Goal: Obtain resource: Download file/media

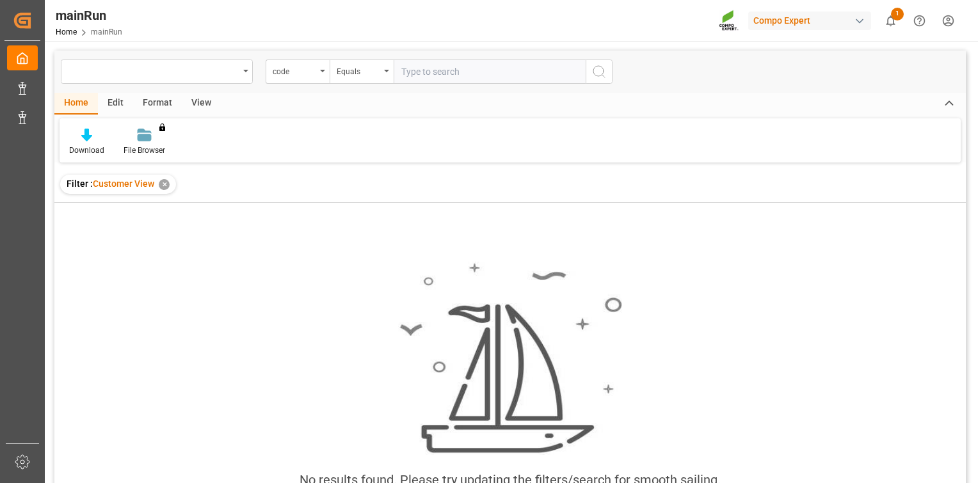
click at [75, 101] on div "Home" at bounding box center [76, 104] width 44 height 22
click at [202, 104] on div "View" at bounding box center [201, 104] width 39 height 22
click at [198, 105] on div "View" at bounding box center [201, 104] width 39 height 22
click at [76, 141] on div "Default" at bounding box center [82, 142] width 44 height 28
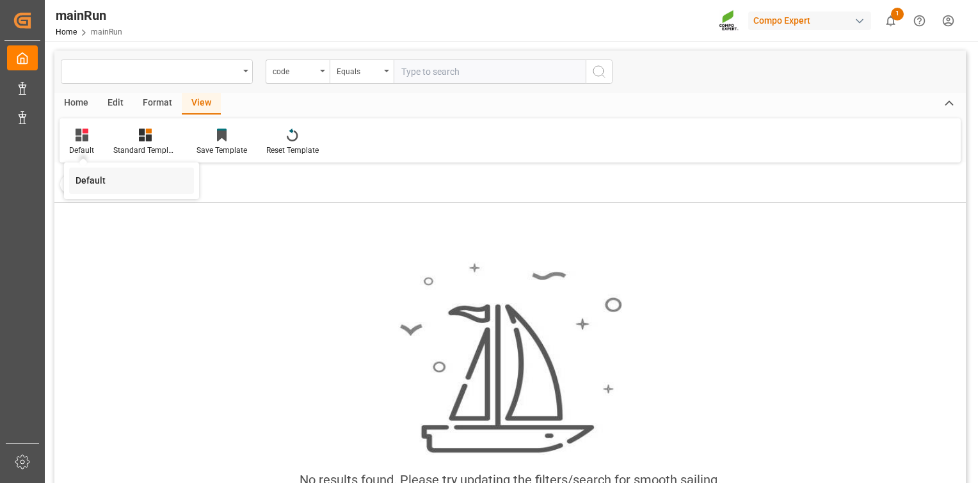
click at [107, 182] on div "Default" at bounding box center [132, 180] width 112 height 13
click at [166, 187] on div "✕" at bounding box center [164, 184] width 11 height 11
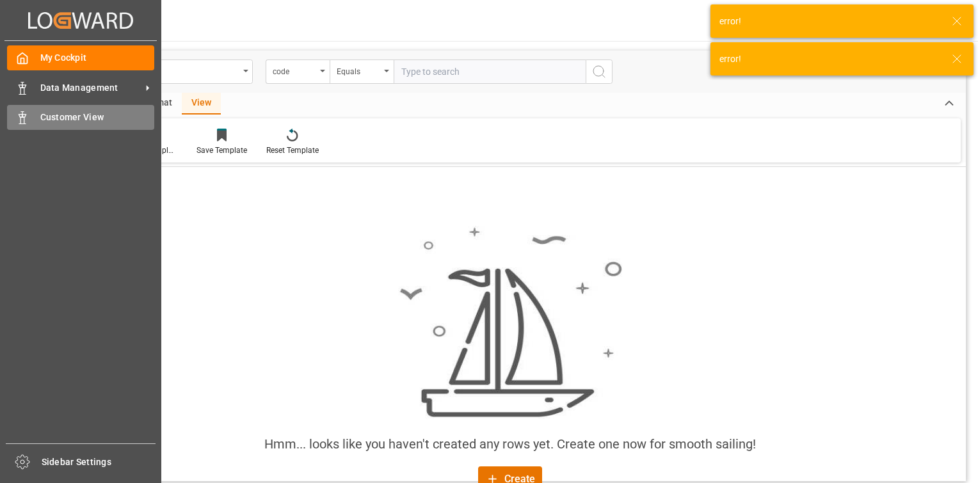
click at [26, 118] on icon at bounding box center [22, 117] width 13 height 13
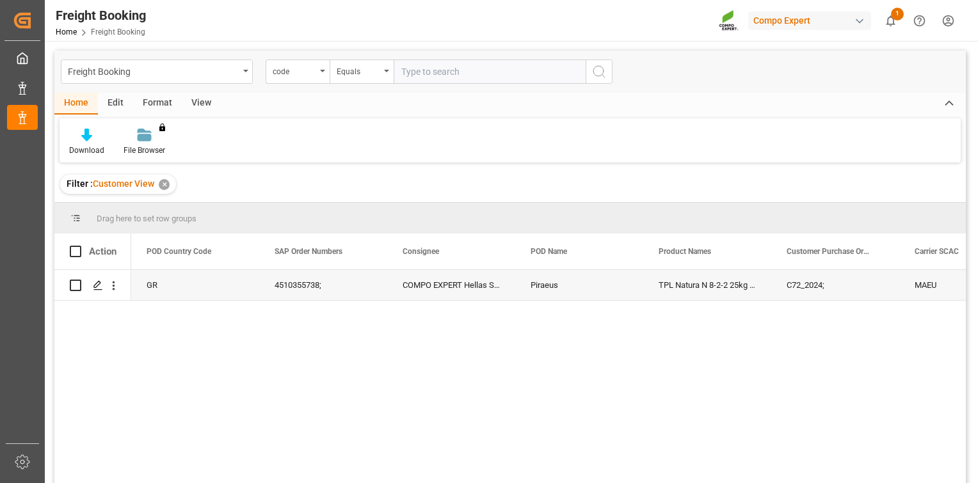
click at [169, 187] on div "Filter : Customer View ✕" at bounding box center [118, 184] width 116 height 19
click at [166, 184] on div "✕" at bounding box center [164, 184] width 11 height 11
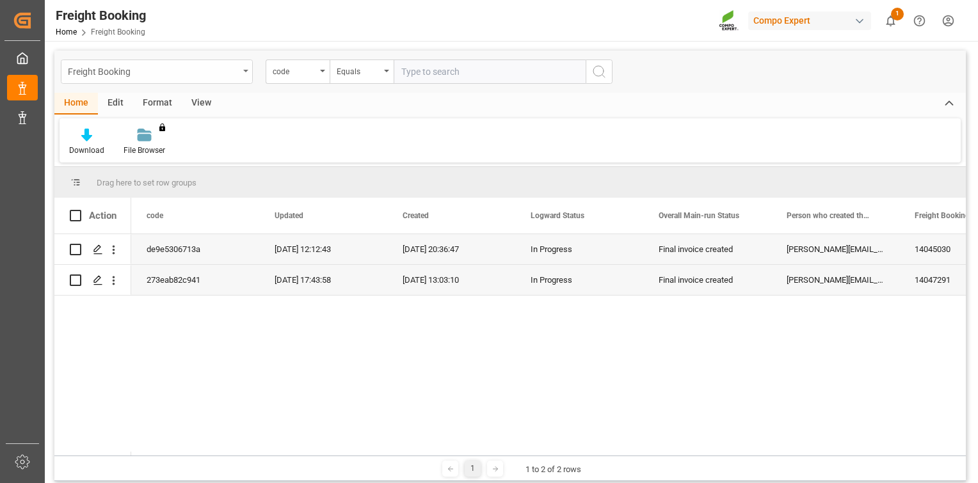
click at [235, 77] on div "Freight Booking" at bounding box center [153, 71] width 171 height 16
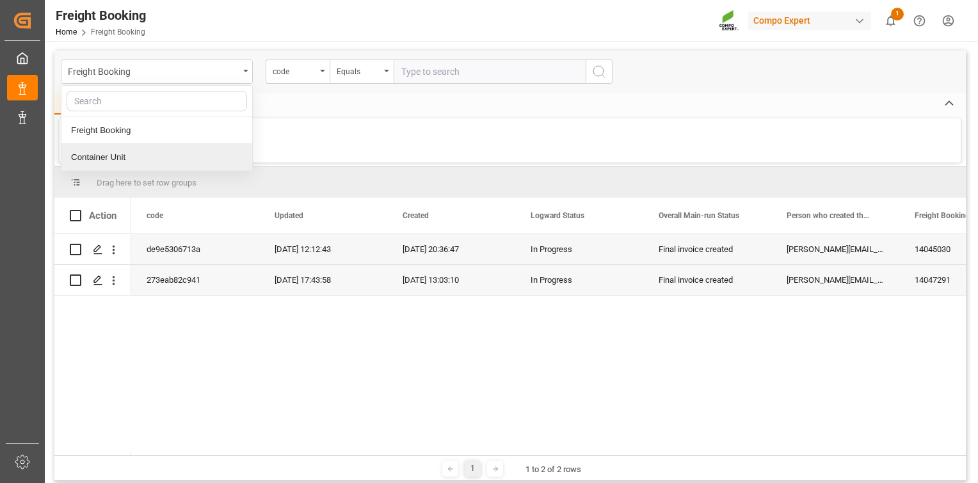
click at [554, 338] on div "de9e5306713a [DATE] 12:12:43 [DATE] 20:36:47 In Progress Final invoice created …" at bounding box center [548, 344] width 834 height 221
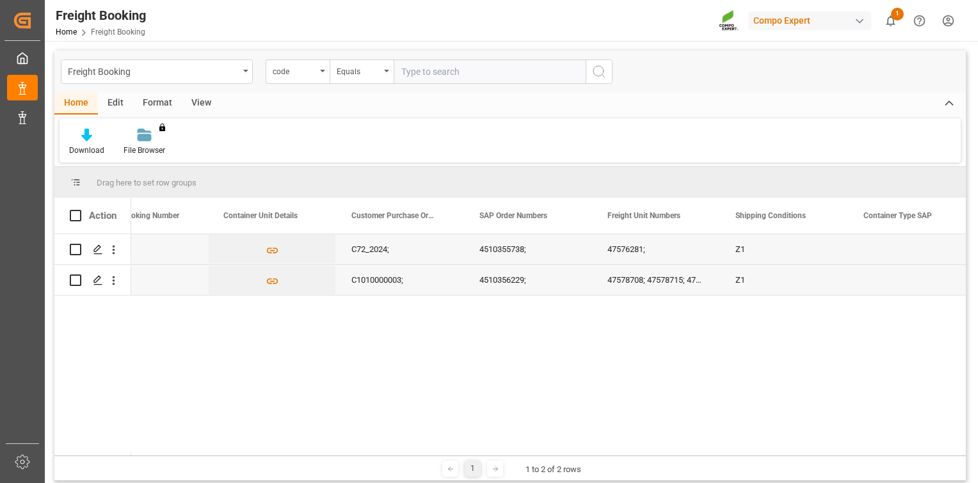
scroll to position [0, 845]
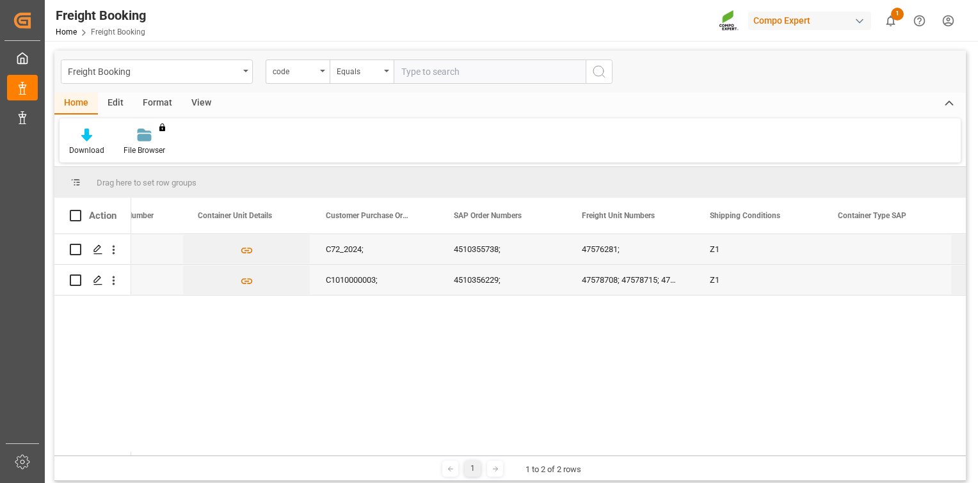
click at [607, 280] on div "47578708; 47578715; 47578710; 47578712; 47578713; 47578714; 47578711; 47578709;" at bounding box center [630, 280] width 128 height 30
drag, startPoint x: 694, startPoint y: 293, endPoint x: 781, endPoint y: 282, distance: 87.8
click at [763, 284] on div "Z1" at bounding box center [758, 280] width 128 height 30
click at [608, 281] on div "47578708; 47578715; 47578710; 47578712; 47578713; 47578714; 47578711; 47578709;" at bounding box center [630, 280] width 128 height 30
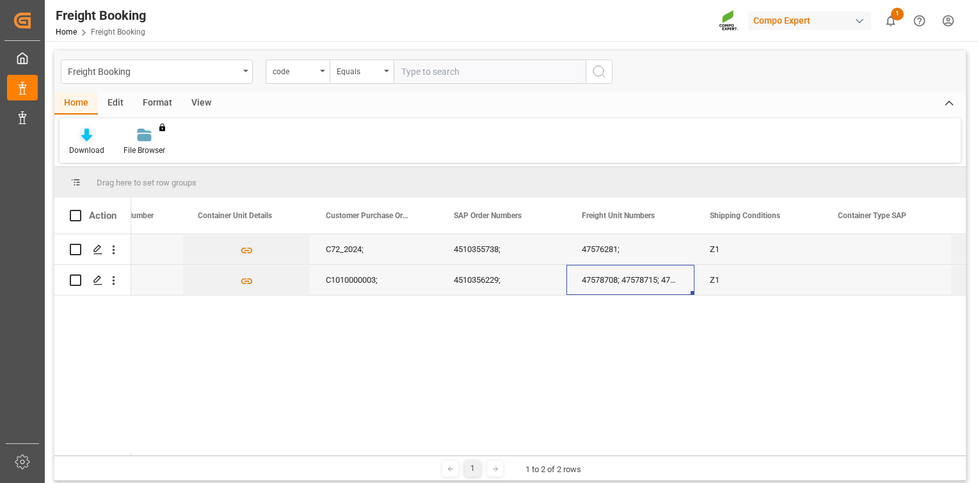
click at [85, 150] on div "Download" at bounding box center [86, 151] width 35 height 12
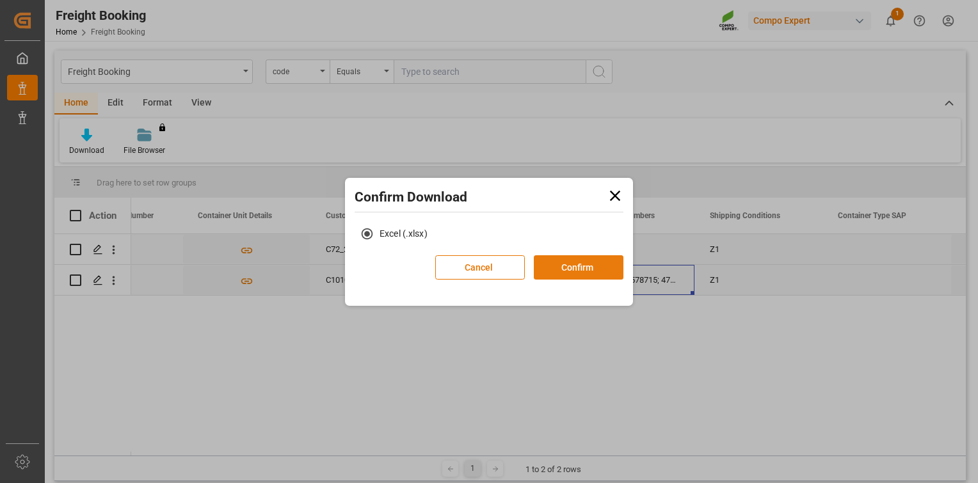
click at [596, 270] on button "Confirm" at bounding box center [579, 267] width 90 height 24
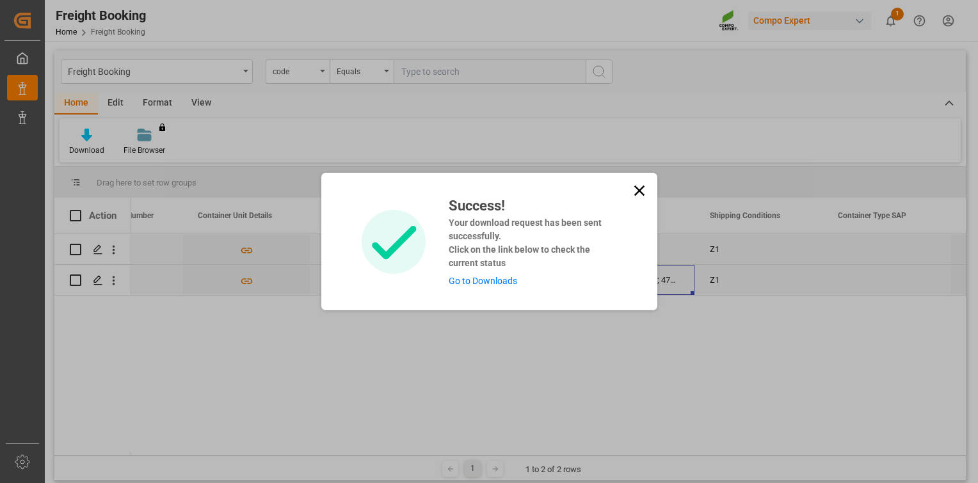
click at [491, 280] on link "Go to Downloads" at bounding box center [483, 281] width 68 height 10
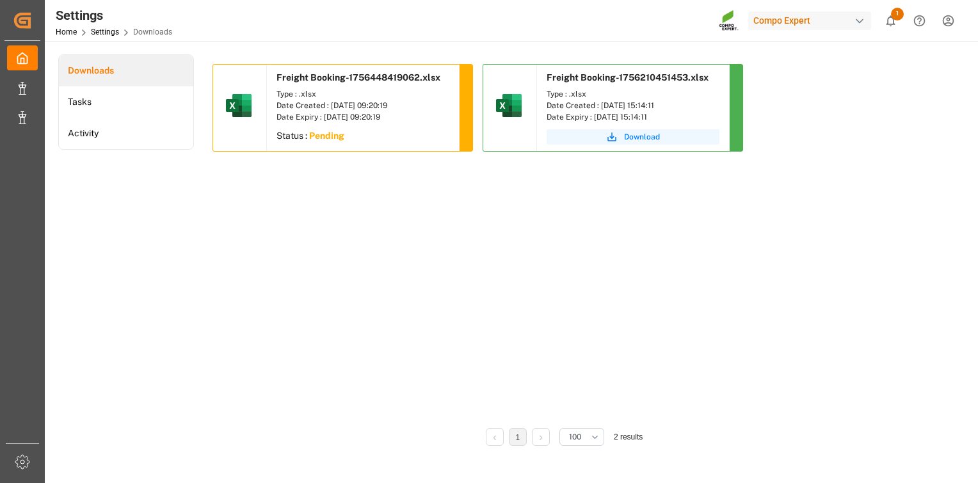
click at [346, 104] on div "Date Created : [DATE] 09:20:19" at bounding box center [362, 106] width 173 height 12
click at [891, 20] on icon "show 1 new notifications" at bounding box center [890, 20] width 13 height 13
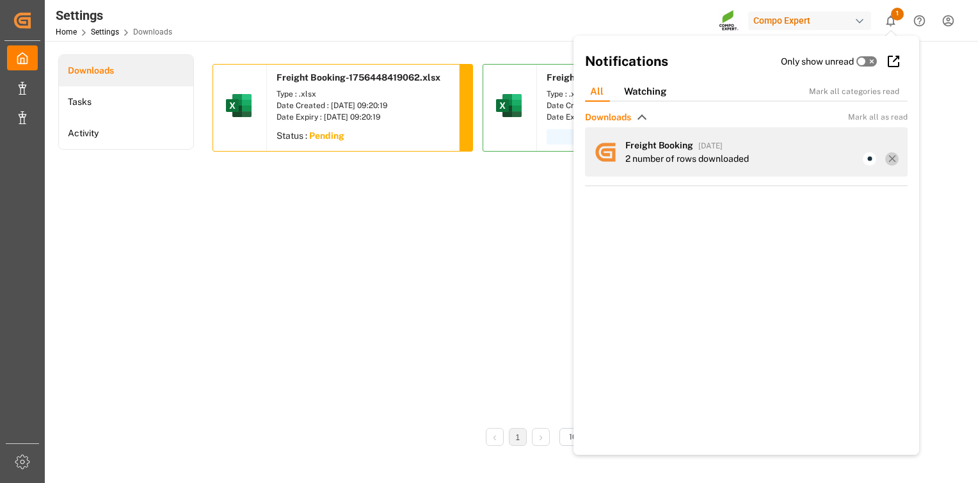
click at [889, 159] on line at bounding box center [892, 159] width 6 height 6
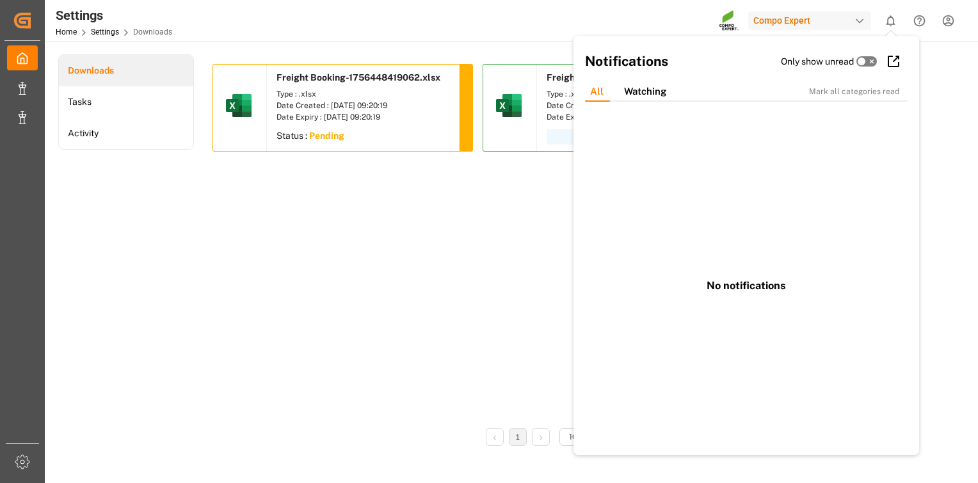
click at [321, 107] on div "Date Created : [DATE] 09:20:19" at bounding box center [362, 106] width 173 height 12
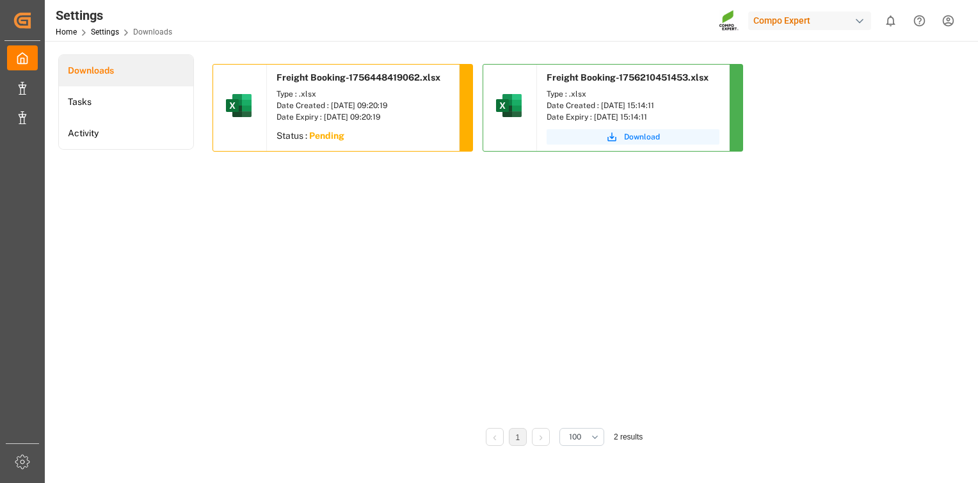
click at [321, 107] on div "Date Created : [DATE] 09:20:19" at bounding box center [362, 106] width 173 height 12
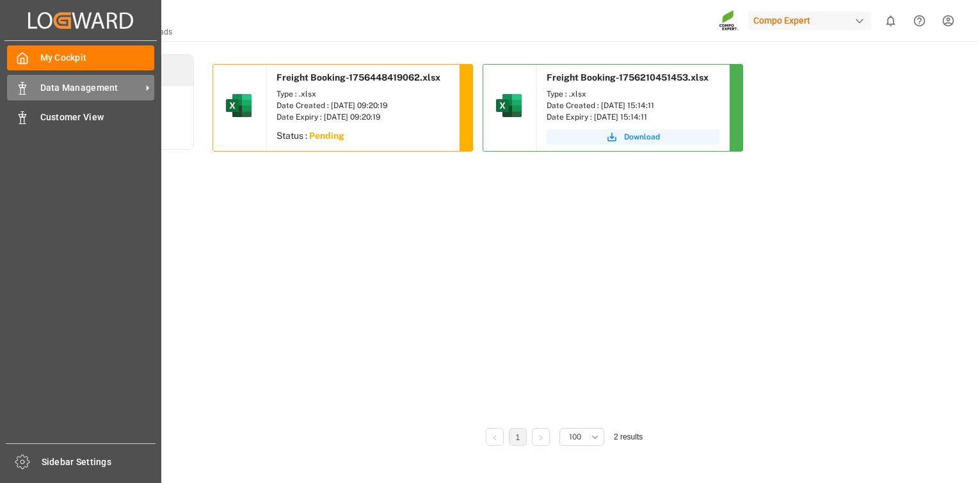
click at [101, 88] on span "Data Management" at bounding box center [90, 87] width 101 height 13
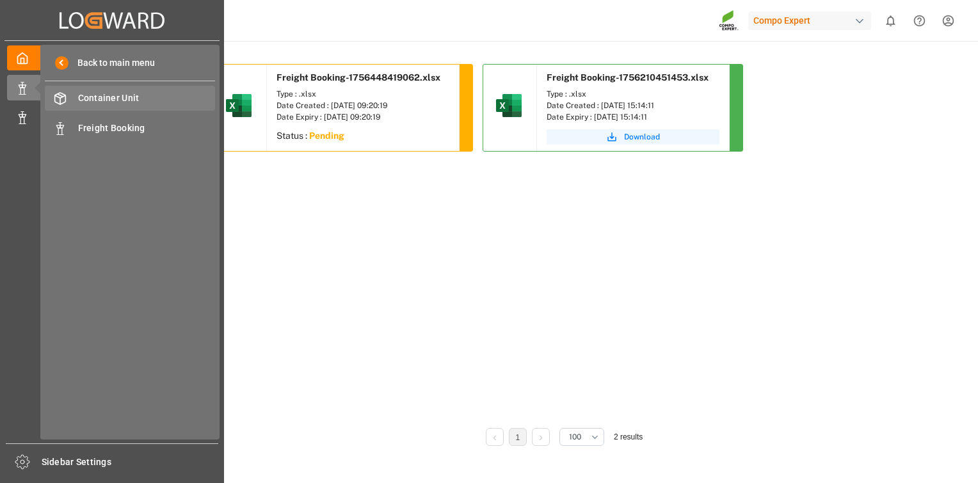
click at [148, 102] on span "Container Unit" at bounding box center [147, 98] width 138 height 13
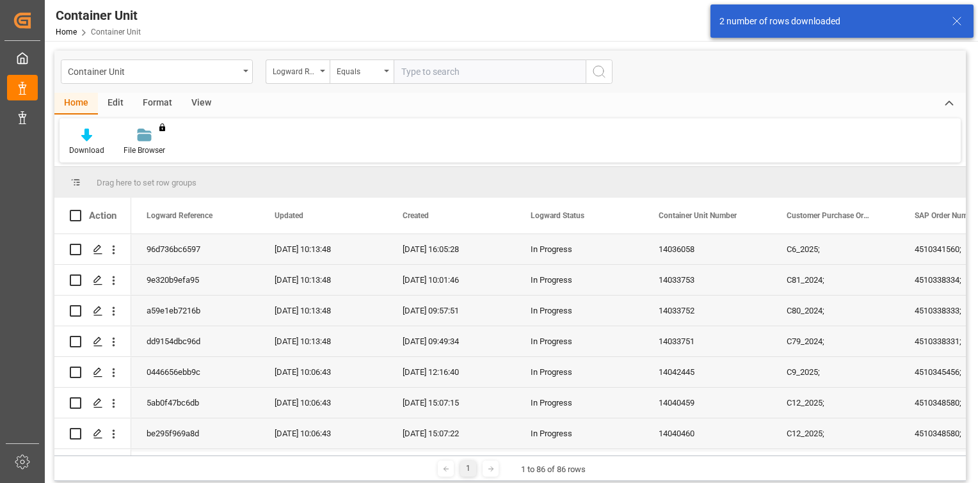
drag, startPoint x: 965, startPoint y: 243, endPoint x: 969, endPoint y: 275, distance: 32.2
click at [969, 275] on main "Container Unit Logward Reference Equals Home Edit Format View Download File Bro…" at bounding box center [510, 268] width 930 height 435
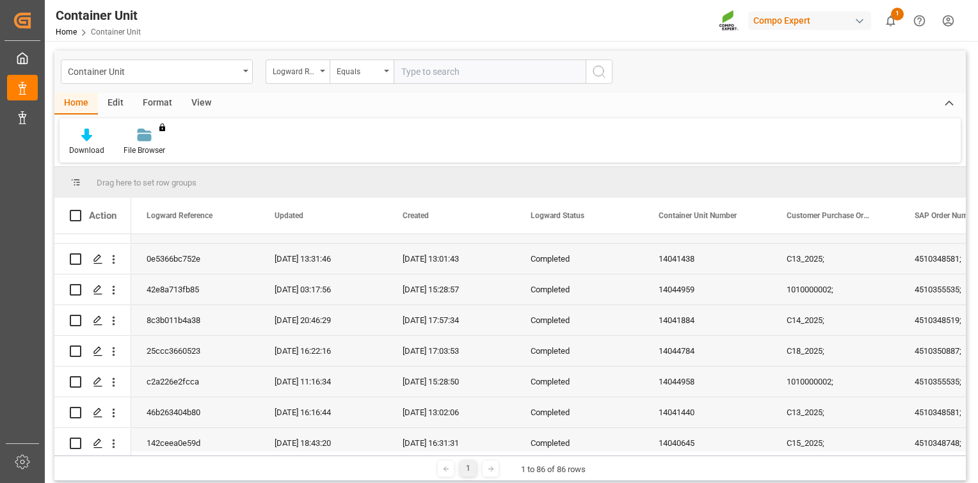
scroll to position [1097, 0]
